Goal: Browse casually

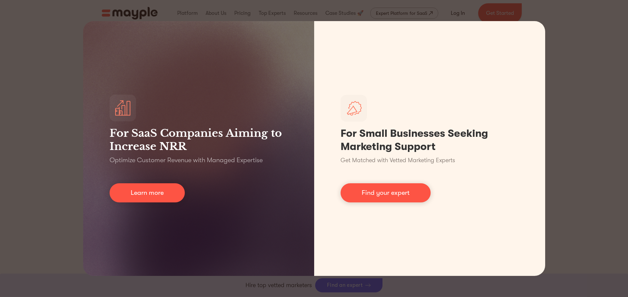
scroll to position [286, 0]
click at [627, 97] on div "For SaaS Companies Aiming to Increase NRR Optimize Customer Revenue with Manage…" at bounding box center [314, 148] width 628 height 297
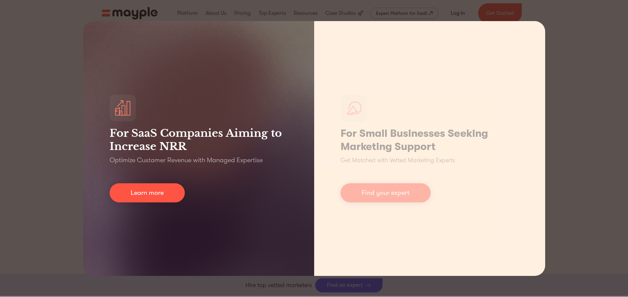
click at [165, 192] on link "Learn more" at bounding box center [147, 193] width 75 height 19
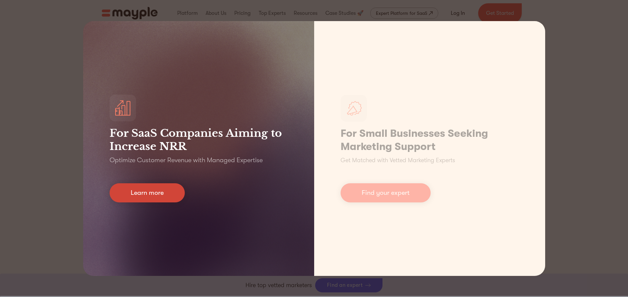
click at [168, 188] on link "Learn more" at bounding box center [147, 193] width 75 height 19
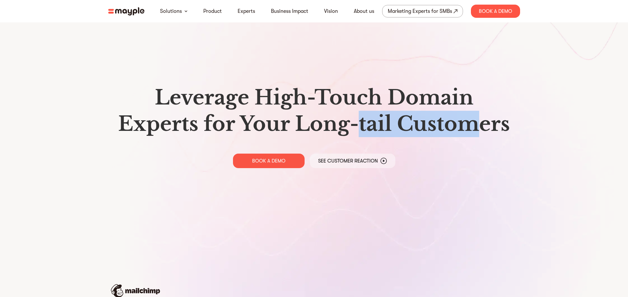
click at [474, 121] on h1 "Leverage High-Touch Domain Experts for Your Long-tail Customers" at bounding box center [314, 110] width 401 height 53
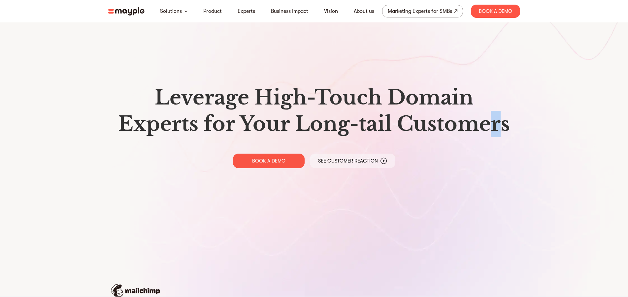
drag, startPoint x: 503, startPoint y: 121, endPoint x: 545, endPoint y: 120, distance: 41.3
click at [512, 122] on h1 "Leverage High-Touch Domain Experts for Your Long-tail Customers" at bounding box center [314, 110] width 401 height 53
click at [545, 120] on section "Leverage High-Touch Domain Experts for Your Long-tail Customers BOOK A DEMO See…" at bounding box center [314, 256] width 628 height 512
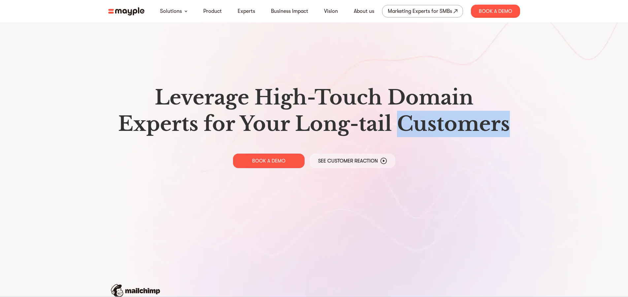
click at [545, 120] on section "Leverage High-Touch Domain Experts for Your Long-tail Customers BOOK A DEMO See…" at bounding box center [314, 256] width 628 height 512
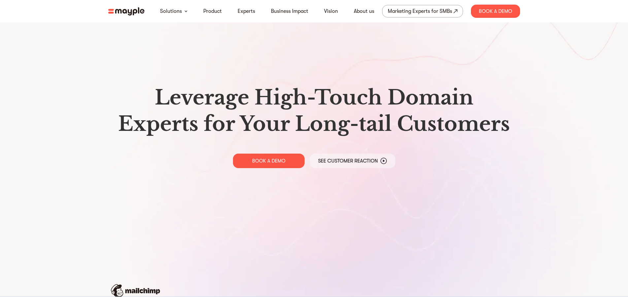
click at [545, 120] on section "Leverage High-Touch Domain Experts for Your Long-tail Customers BOOK A DEMO See…" at bounding box center [314, 256] width 628 height 512
click at [544, 124] on section "Leverage High-Touch Domain Experts for Your Long-tail Customers BOOK A DEMO See…" at bounding box center [314, 256] width 628 height 512
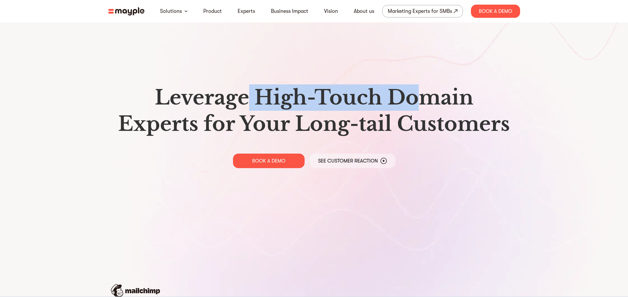
drag, startPoint x: 255, startPoint y: 91, endPoint x: 479, endPoint y: 100, distance: 224.3
click at [434, 98] on h1 "Leverage High-Touch Domain Experts for Your Long-tail Customers" at bounding box center [314, 110] width 401 height 53
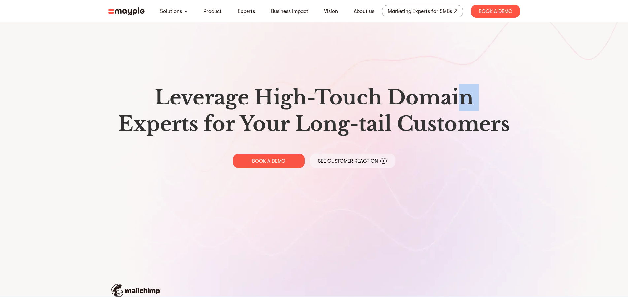
drag, startPoint x: 479, startPoint y: 100, endPoint x: 489, endPoint y: 101, distance: 10.6
click at [489, 101] on h1 "Leverage High-Touch Domain Experts for Your Long-tail Customers" at bounding box center [314, 110] width 401 height 53
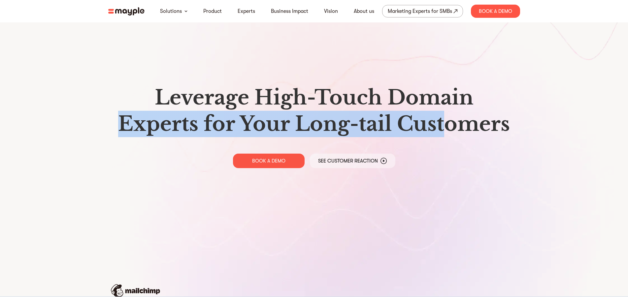
drag, startPoint x: 117, startPoint y: 114, endPoint x: 518, endPoint y: 121, distance: 401.4
click at [494, 125] on h1 "Leverage High-Touch Domain Experts for Your Long-tail Customers" at bounding box center [314, 110] width 401 height 53
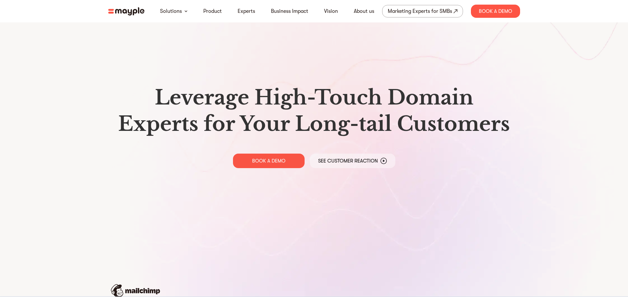
drag, startPoint x: 518, startPoint y: 121, endPoint x: 555, endPoint y: 117, distance: 37.8
click at [555, 117] on section "Leverage High-Touch Domain Experts for Your Long-tail Customers BOOK A DEMO See…" at bounding box center [314, 256] width 628 height 512
click at [550, 120] on section "Leverage High-Touch Domain Experts for Your Long-tail Customers BOOK A DEMO See…" at bounding box center [314, 256] width 628 height 512
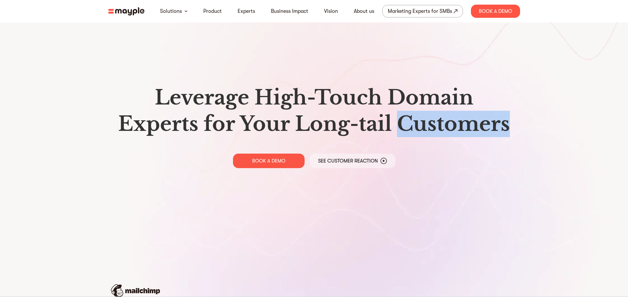
click at [550, 120] on section "Leverage High-Touch Domain Experts for Your Long-tail Customers BOOK A DEMO See…" at bounding box center [314, 256] width 628 height 512
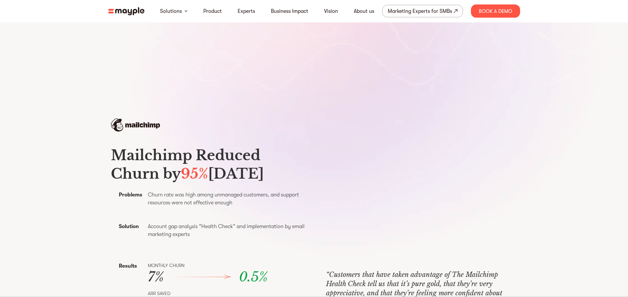
scroll to position [168, 0]
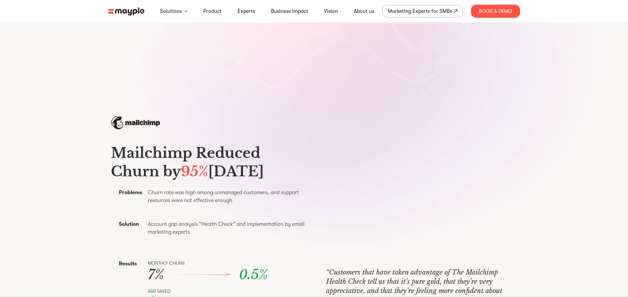
click at [506, 114] on section "Mailchimp Reduced Churn by 95% [DATE] Problems Churn rate was high among unmana…" at bounding box center [314, 213] width 422 height 259
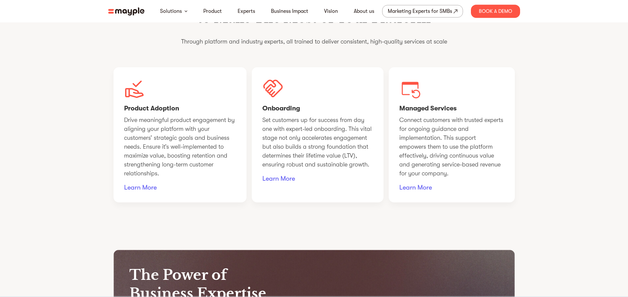
scroll to position [640, 0]
